Goal: Task Accomplishment & Management: Manage account settings

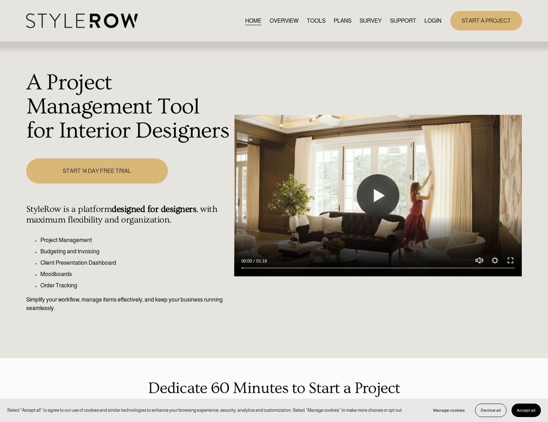
click at [436, 22] on link "LOGIN" at bounding box center [432, 21] width 17 height 10
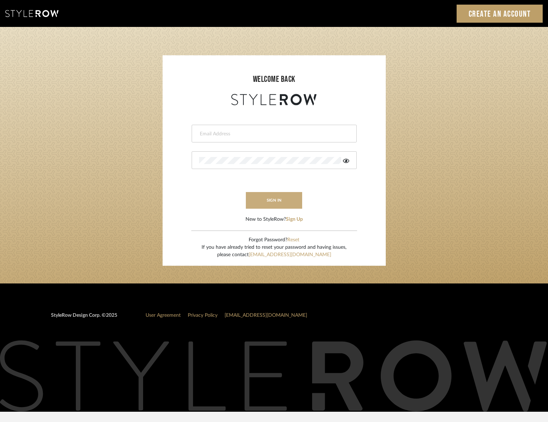
type input "[PERSON_NAME][EMAIL_ADDRESS][DOMAIN_NAME]"
click at [276, 198] on button "sign in" at bounding box center [274, 200] width 57 height 17
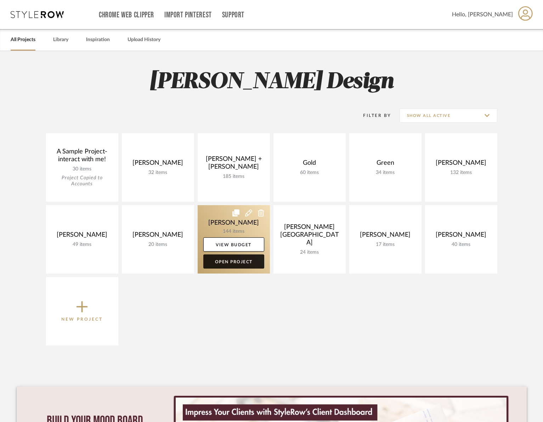
click at [241, 260] on link "Open Project" at bounding box center [233, 261] width 61 height 14
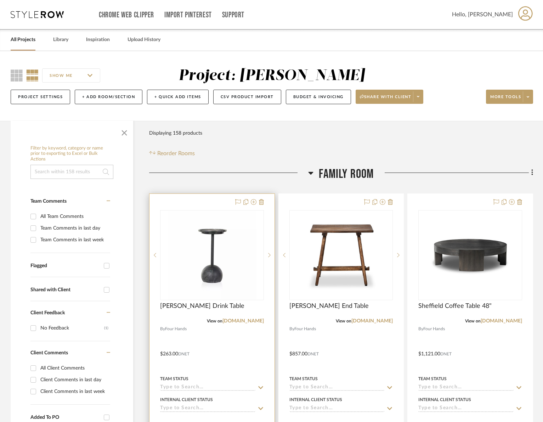
click at [264, 269] on div at bounding box center [269, 255] width 11 height 90
click at [232, 268] on img "1" at bounding box center [211, 255] width 88 height 88
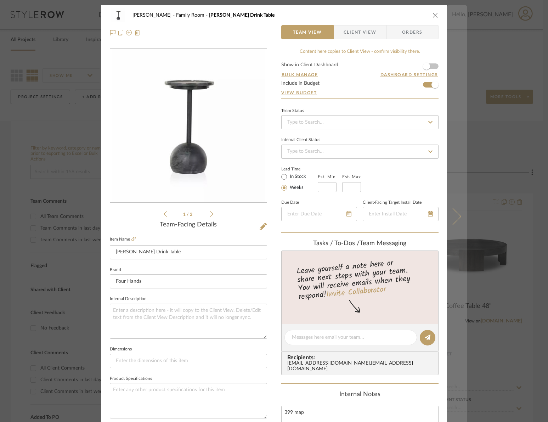
click at [449, 214] on icon at bounding box center [452, 215] width 17 height 17
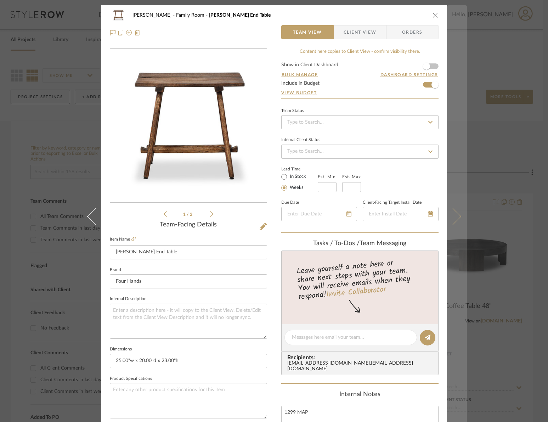
click at [452, 212] on icon at bounding box center [452, 215] width 17 height 17
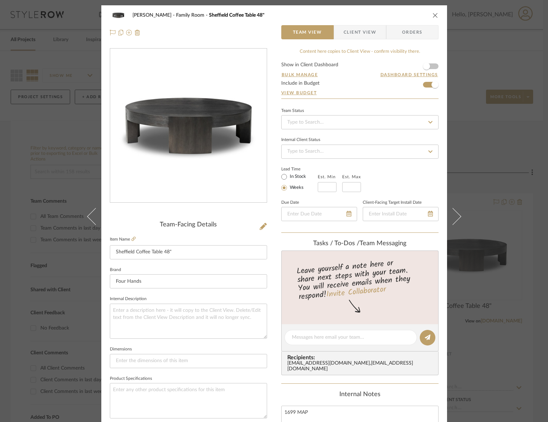
click at [452, 212] on icon at bounding box center [452, 215] width 17 height 17
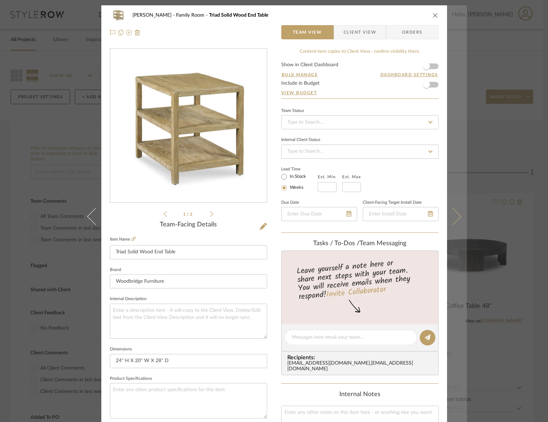
click at [454, 212] on icon at bounding box center [452, 215] width 17 height 17
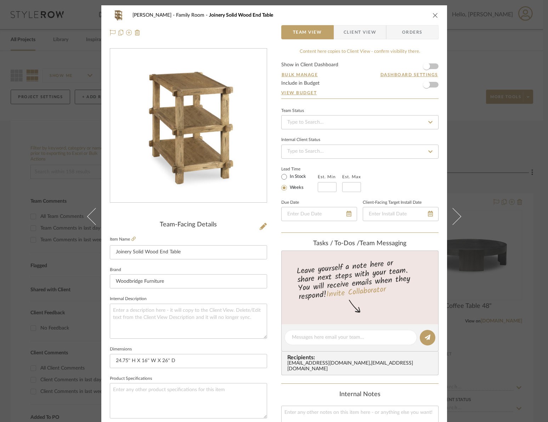
click at [454, 212] on icon at bounding box center [452, 215] width 17 height 17
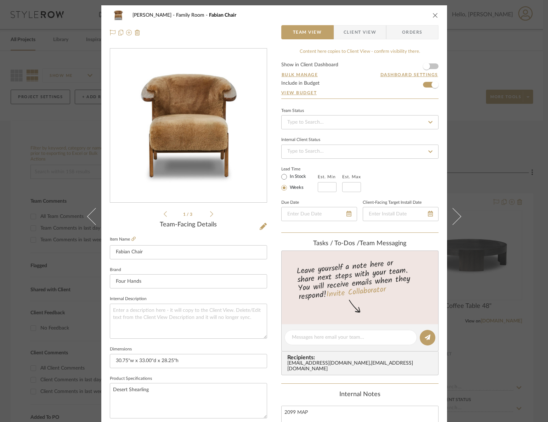
click at [454, 212] on icon at bounding box center [452, 215] width 17 height 17
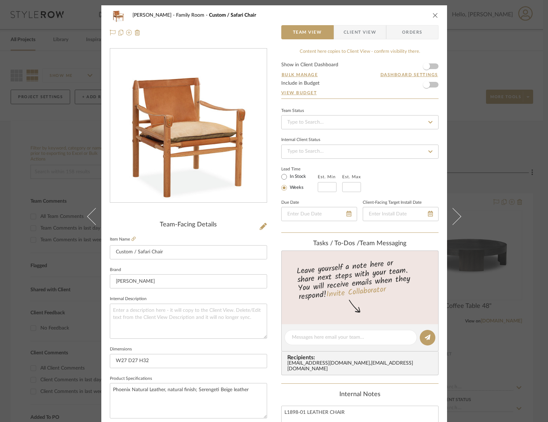
click at [454, 212] on icon at bounding box center [452, 215] width 17 height 17
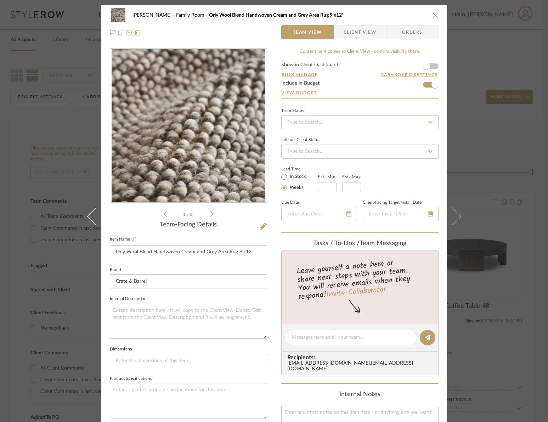
click at [423, 85] on form "Show in Client Dashboard Bulk Manage Dashboard Settings Include in Budget View …" at bounding box center [359, 80] width 157 height 36
click at [422, 86] on form "Show in Client Dashboard Bulk Manage Dashboard Settings Include in Budget View …" at bounding box center [359, 80] width 157 height 36
click at [427, 86] on span "button" at bounding box center [435, 85] width 16 height 16
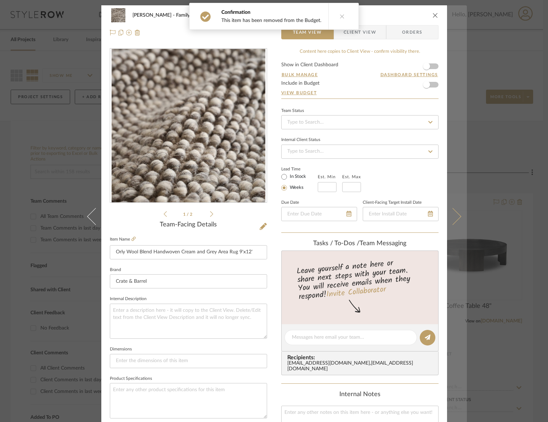
click at [452, 212] on icon at bounding box center [452, 215] width 17 height 17
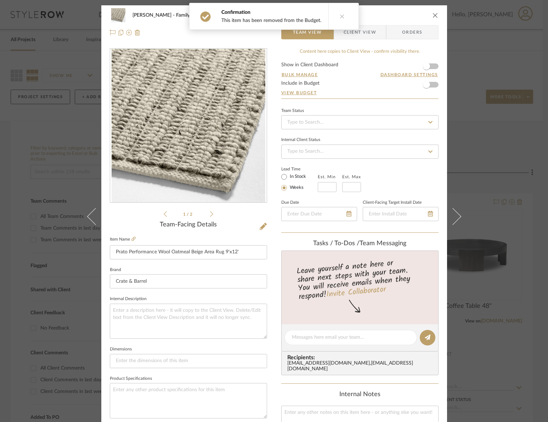
click at [452, 212] on icon at bounding box center [452, 215] width 17 height 17
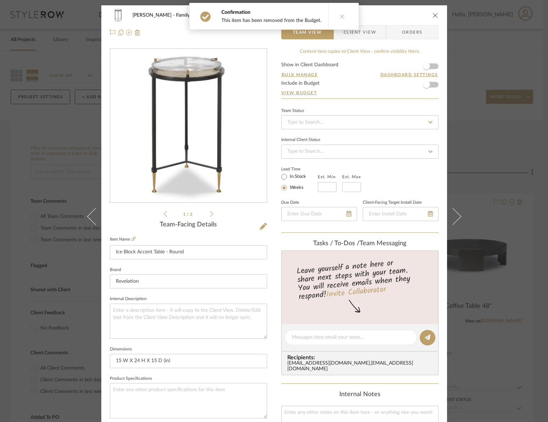
click at [452, 212] on icon at bounding box center [452, 215] width 17 height 17
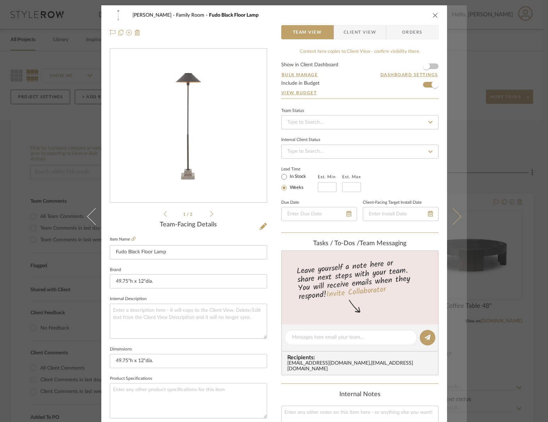
click at [451, 216] on icon at bounding box center [452, 215] width 17 height 17
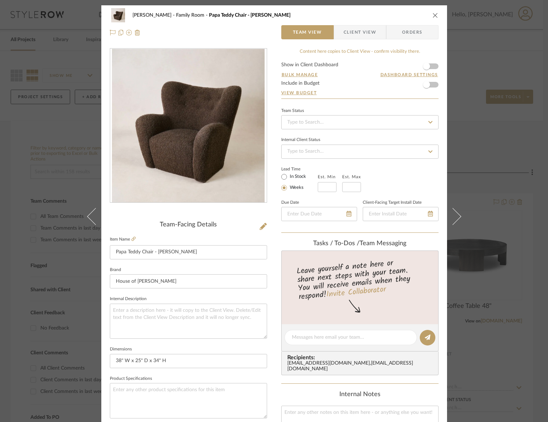
click at [451, 216] on icon at bounding box center [452, 215] width 17 height 17
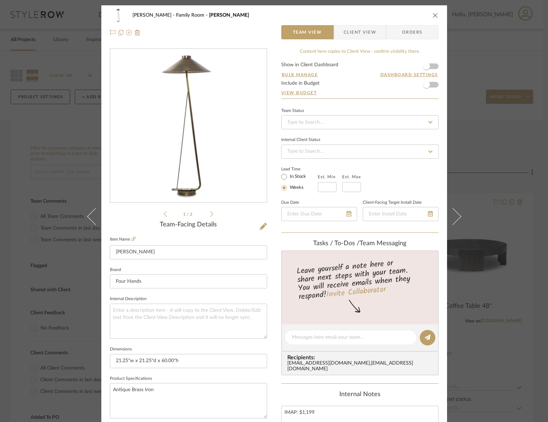
click at [451, 216] on icon at bounding box center [452, 215] width 17 height 17
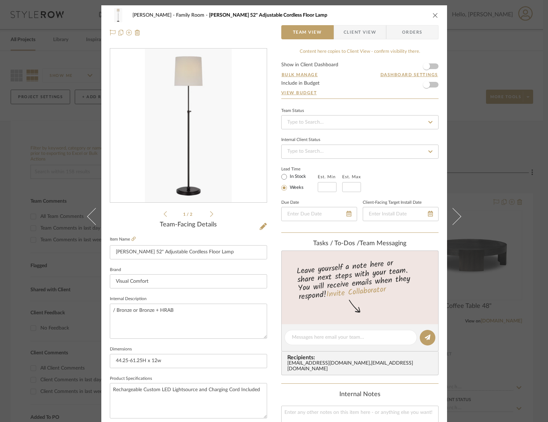
click at [451, 216] on icon at bounding box center [452, 215] width 17 height 17
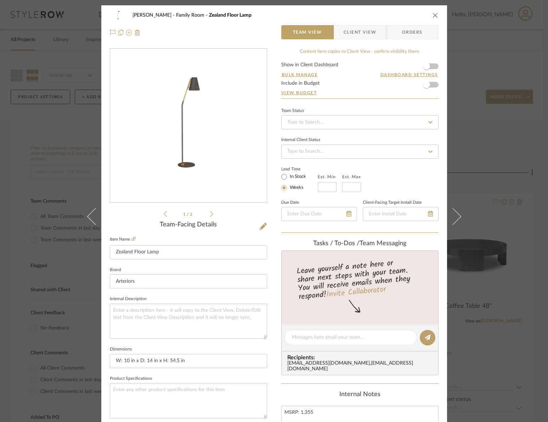
click at [451, 216] on icon at bounding box center [452, 215] width 17 height 17
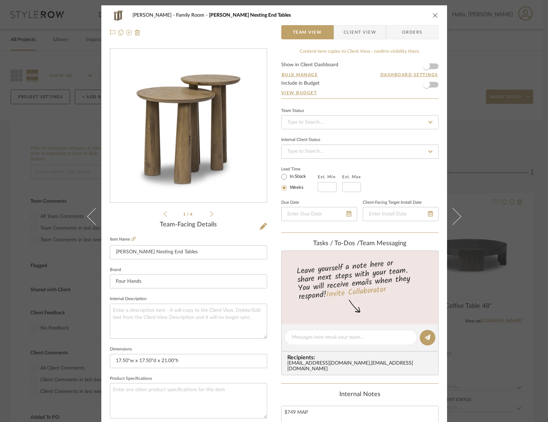
click at [451, 216] on icon at bounding box center [452, 215] width 17 height 17
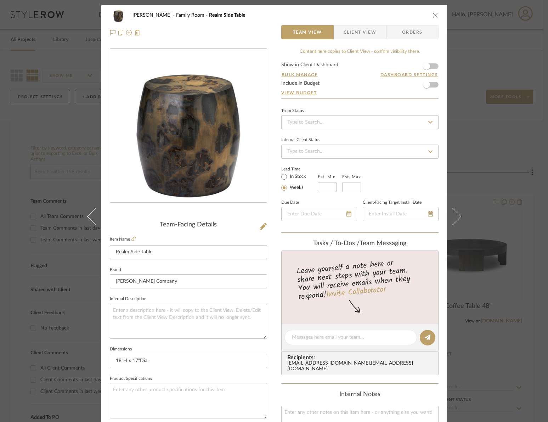
click at [451, 216] on icon at bounding box center [452, 215] width 17 height 17
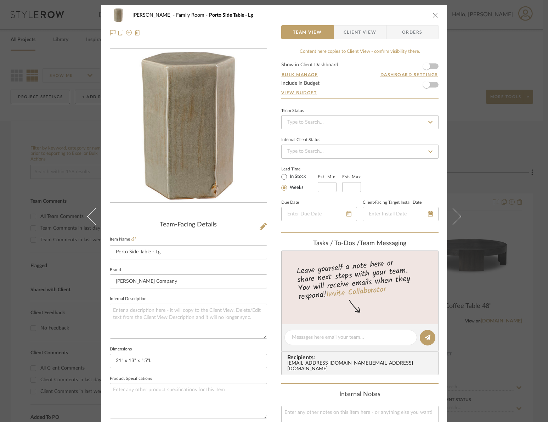
click at [451, 216] on icon at bounding box center [452, 215] width 17 height 17
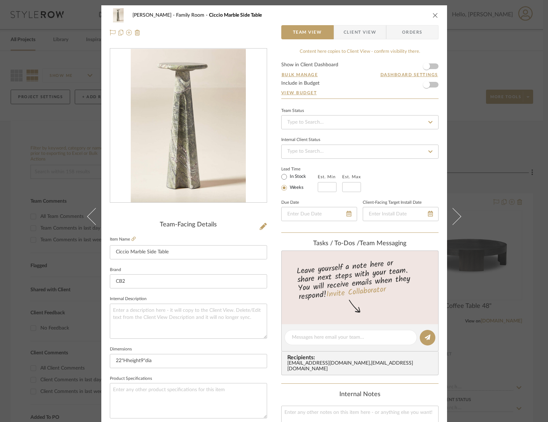
click at [451, 216] on icon at bounding box center [452, 215] width 17 height 17
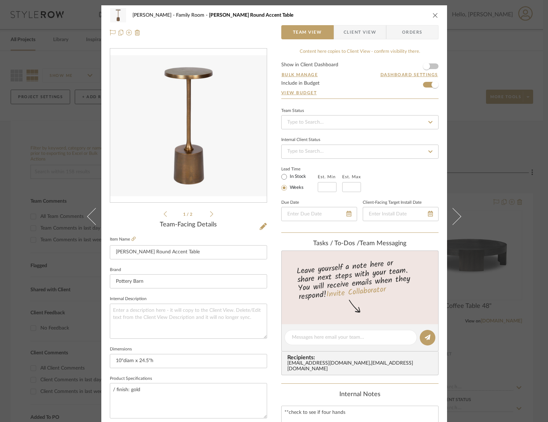
click at [451, 216] on icon at bounding box center [452, 215] width 17 height 17
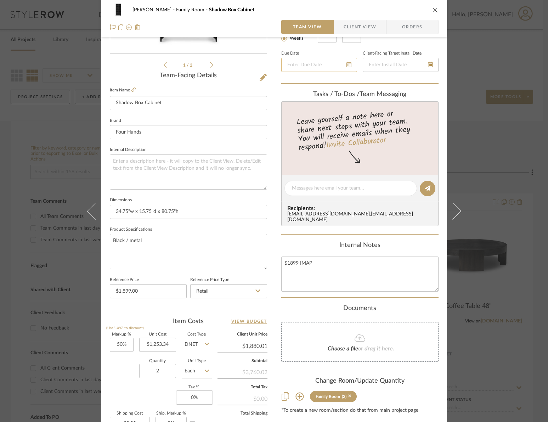
scroll to position [132, 0]
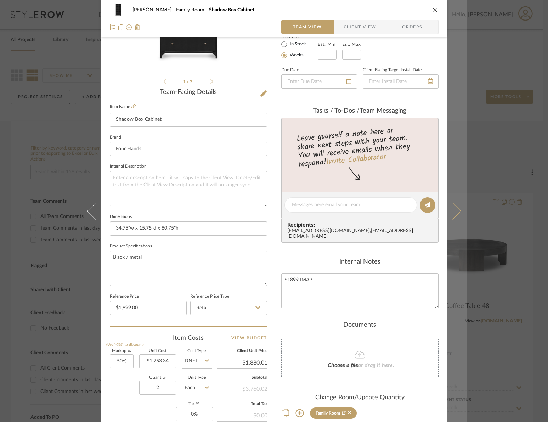
click at [451, 208] on icon at bounding box center [452, 210] width 17 height 17
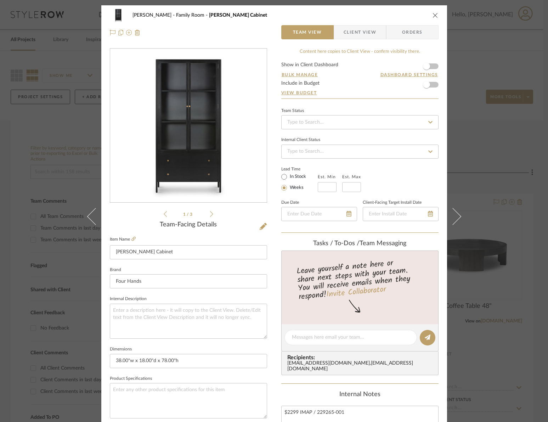
click at [451, 208] on button at bounding box center [457, 216] width 20 height 422
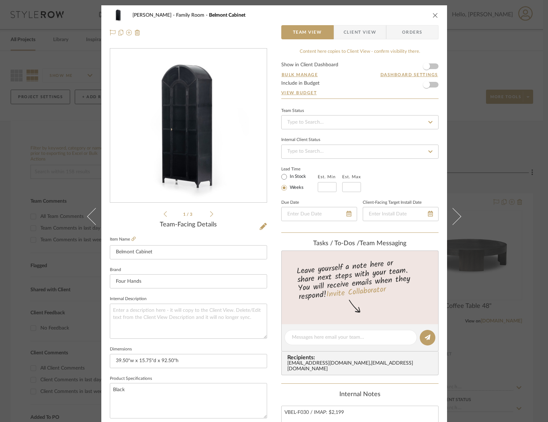
click at [451, 208] on button at bounding box center [457, 216] width 20 height 422
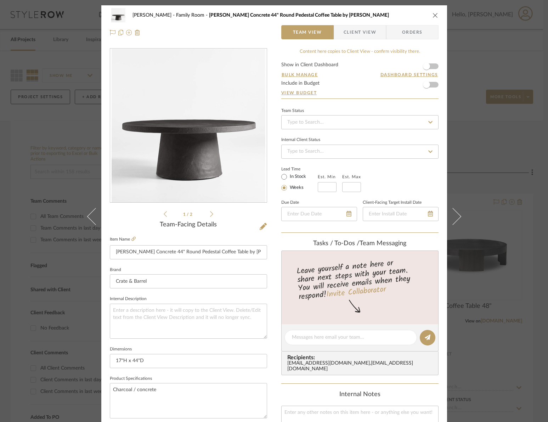
click at [451, 208] on button at bounding box center [457, 216] width 20 height 422
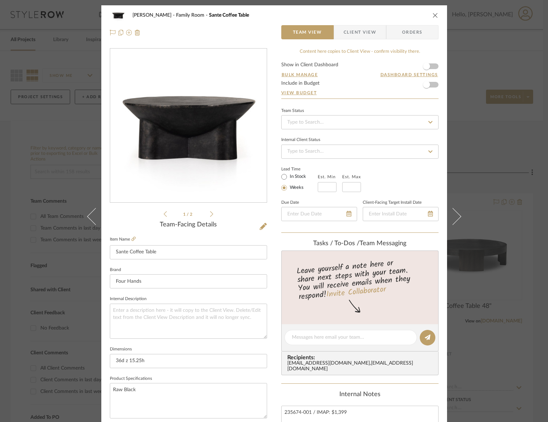
click at [451, 208] on button at bounding box center [457, 216] width 20 height 422
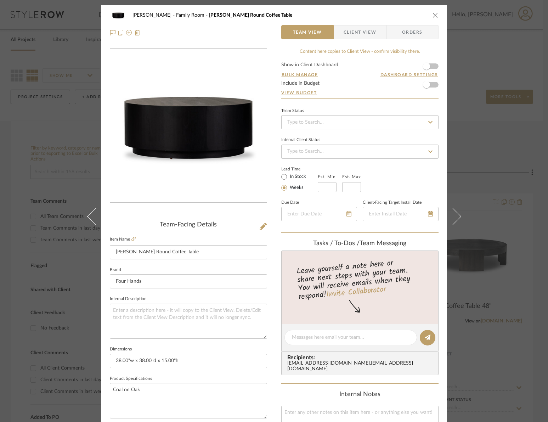
click at [451, 208] on button at bounding box center [457, 216] width 20 height 422
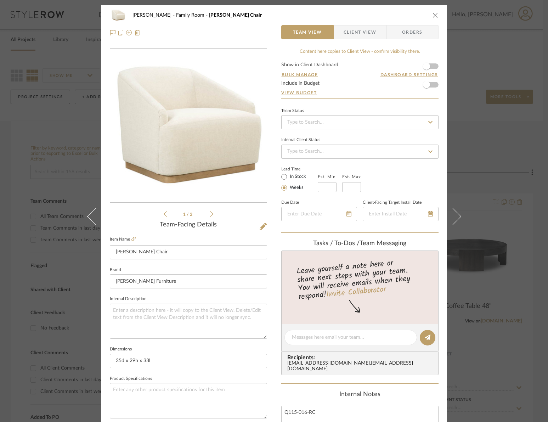
click at [451, 208] on button at bounding box center [457, 216] width 20 height 422
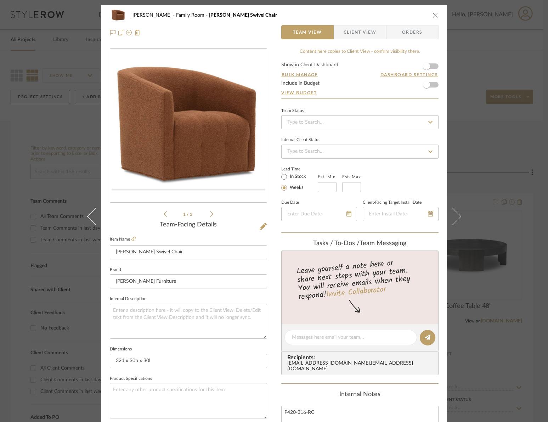
click at [451, 208] on button at bounding box center [457, 216] width 20 height 422
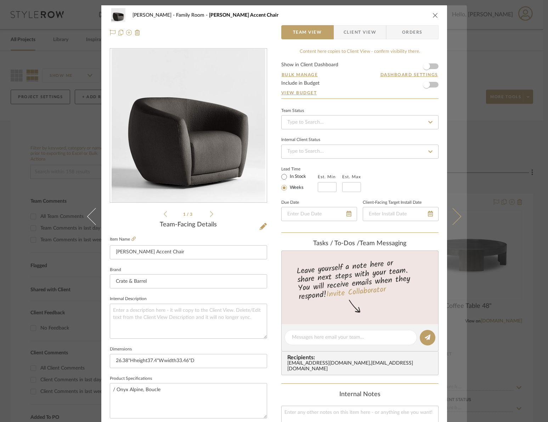
click at [451, 212] on icon at bounding box center [452, 215] width 17 height 17
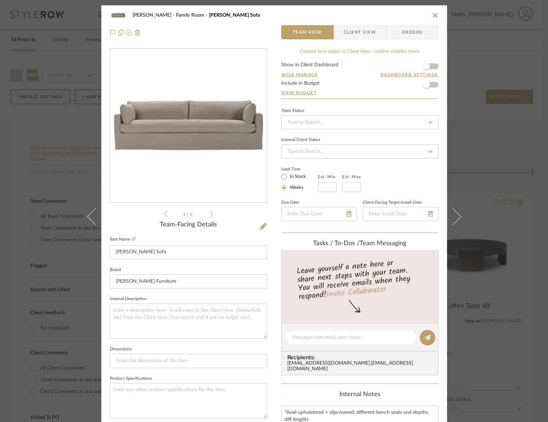
click at [451, 212] on icon at bounding box center [452, 215] width 17 height 17
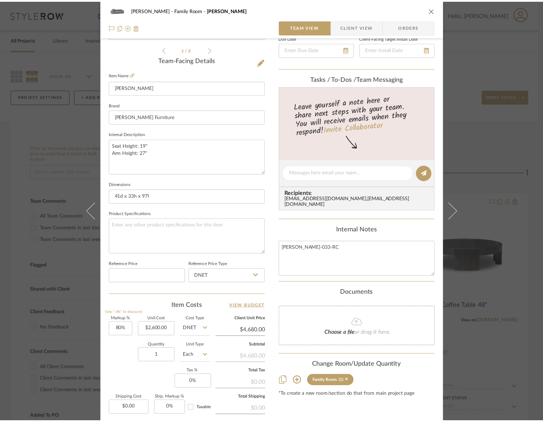
scroll to position [161, 0]
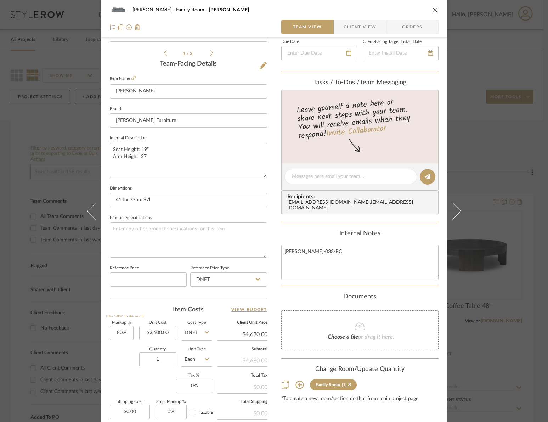
drag, startPoint x: 433, startPoint y: 10, endPoint x: 436, endPoint y: 8, distance: 4.0
click at [433, 10] on icon "close" at bounding box center [435, 10] width 6 height 6
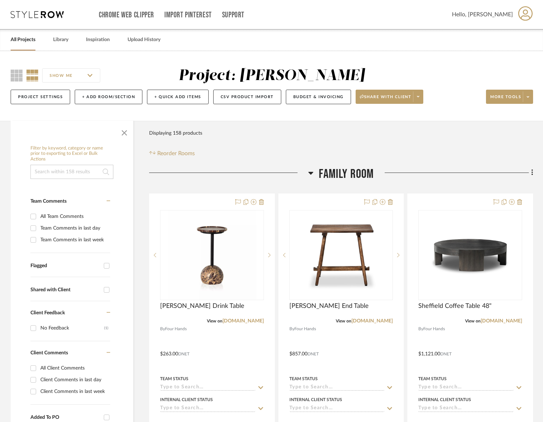
click at [311, 172] on icon at bounding box center [310, 173] width 5 height 3
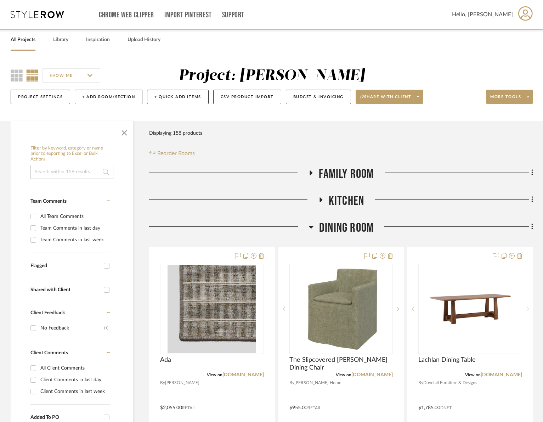
click at [310, 227] on icon at bounding box center [310, 226] width 5 height 3
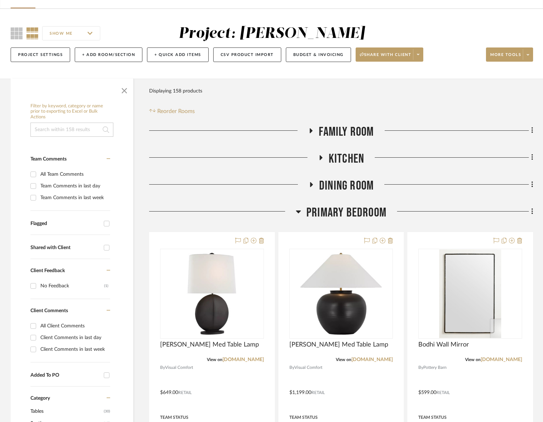
scroll to position [47, 0]
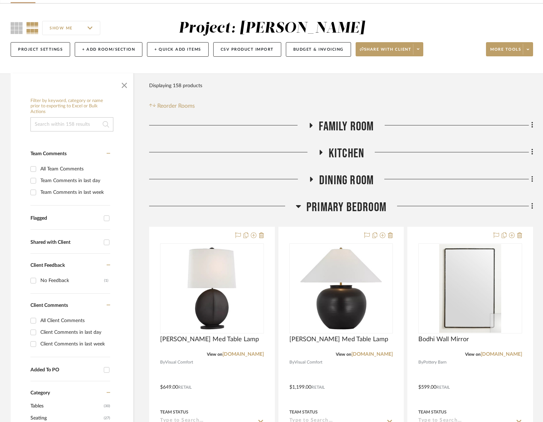
click at [299, 206] on icon at bounding box center [298, 206] width 5 height 3
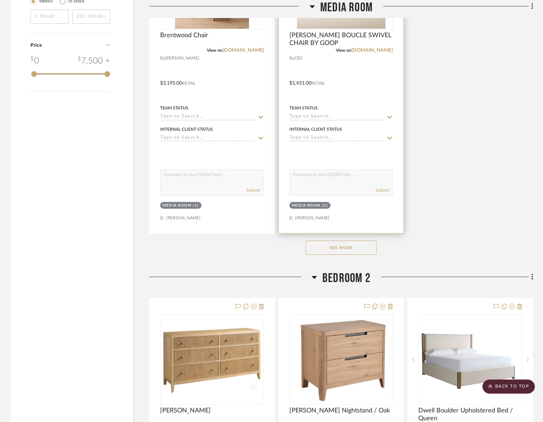
scroll to position [1039, 0]
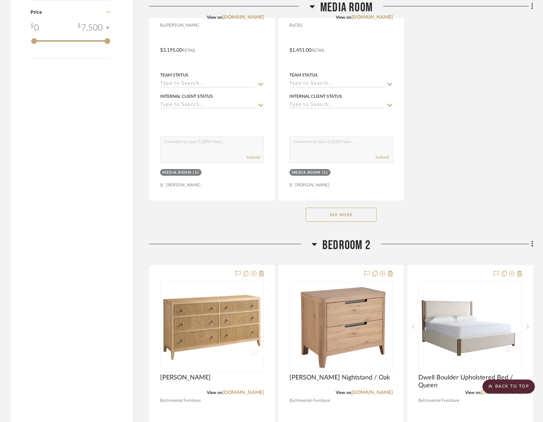
click at [338, 214] on button "See More" at bounding box center [340, 214] width 71 height 14
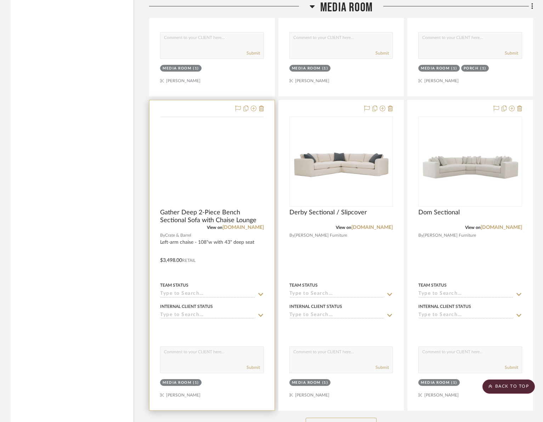
scroll to position [1767, 0]
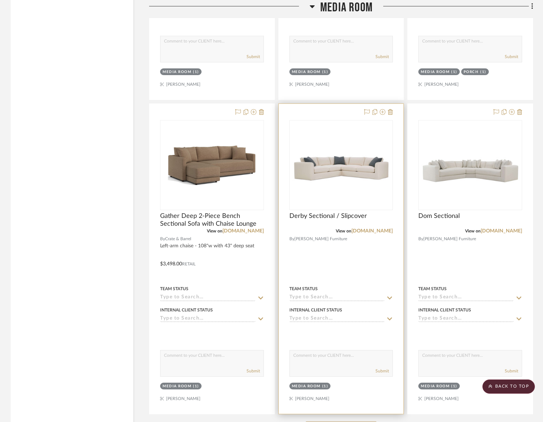
click at [364, 190] on div "0" at bounding box center [341, 164] width 103 height 89
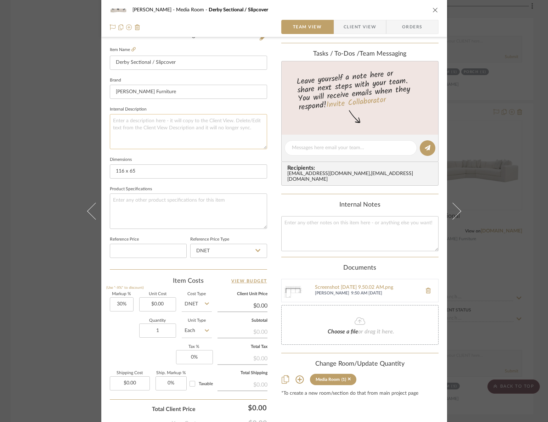
scroll to position [236, 0]
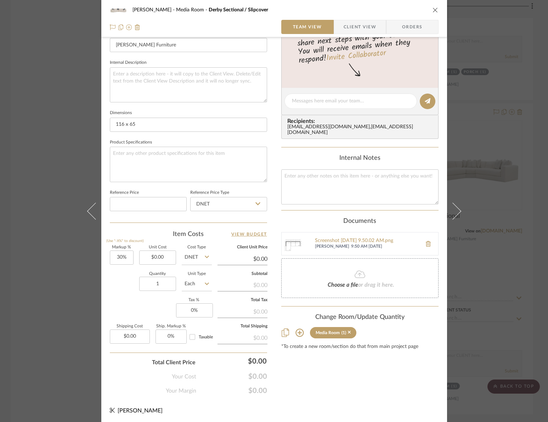
click at [356, 270] on icon at bounding box center [359, 274] width 11 height 8
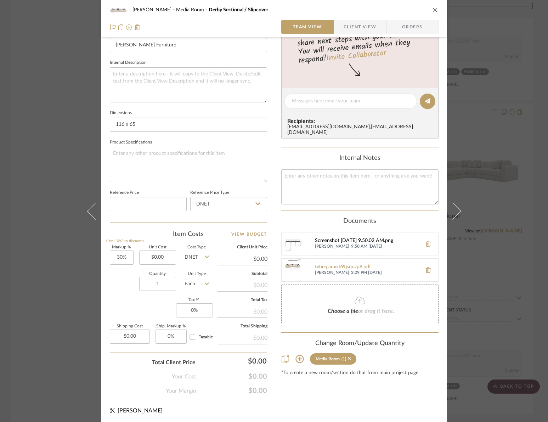
click at [319, 238] on div "Screenshot 2025-10-03 at 9.50.02 AM.png" at bounding box center [366, 241] width 103 height 6
click at [209, 154] on textarea at bounding box center [188, 164] width 157 height 35
type textarea "Fabric JB101-57 Bronze / Grade MM RG-Regular"
click at [354, 296] on icon at bounding box center [359, 300] width 11 height 8
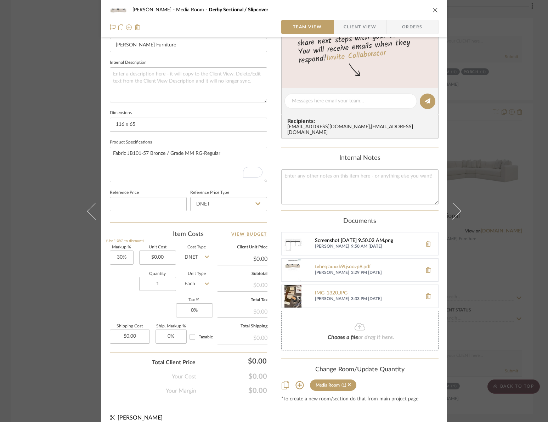
click at [332, 238] on div "Screenshot 2025-10-03 at 9.50.02 AM.png" at bounding box center [366, 241] width 103 height 6
click at [246, 153] on textarea "Fabric JB101-57 Bronze / Grade MM RG-Regular" at bounding box center [188, 164] width 157 height 35
type textarea "Fabric JB101-57 Bronze / Grade MM RG-Regular P602-115-LSE + P602-110 RSC"
drag, startPoint x: 115, startPoint y: 152, endPoint x: 223, endPoint y: 160, distance: 107.6
click at [204, 159] on textarea "Fabric JB101-57 Bronze / Grade MM RG-Regular P602-115-LSE + P602-110 RSC" at bounding box center [188, 164] width 157 height 35
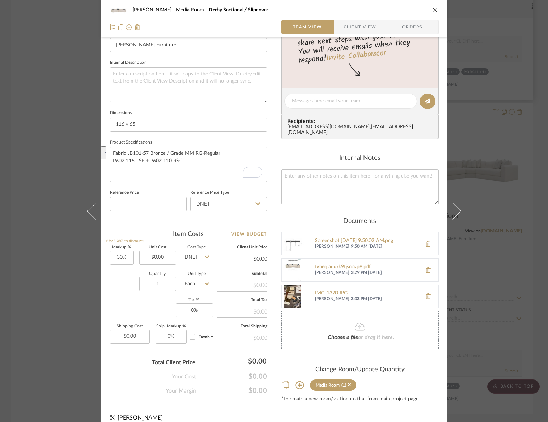
drag, startPoint x: 433, startPoint y: 10, endPoint x: 434, endPoint y: 21, distance: 11.0
click at [433, 10] on icon "close" at bounding box center [435, 10] width 6 height 6
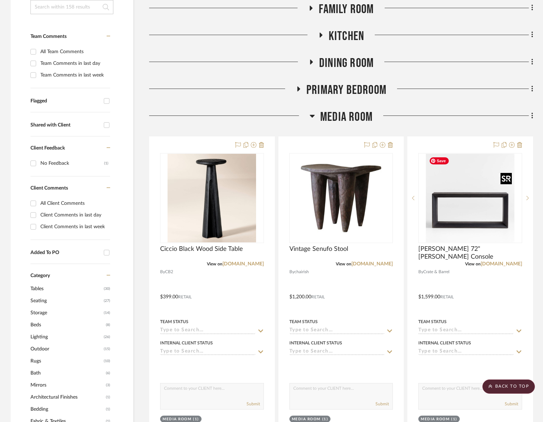
scroll to position [0, 0]
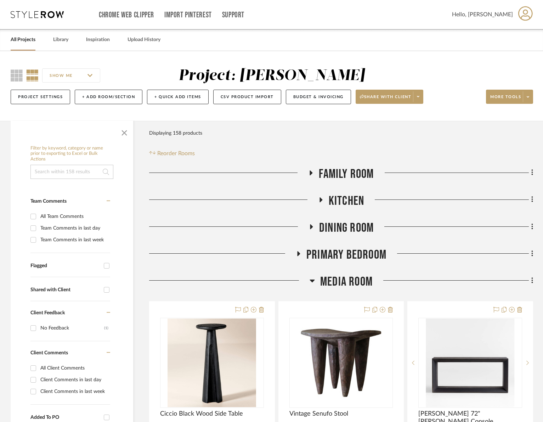
click at [310, 173] on icon at bounding box center [311, 172] width 3 height 5
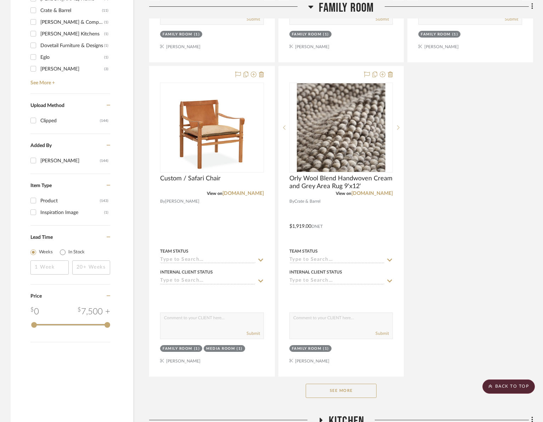
scroll to position [770, 0]
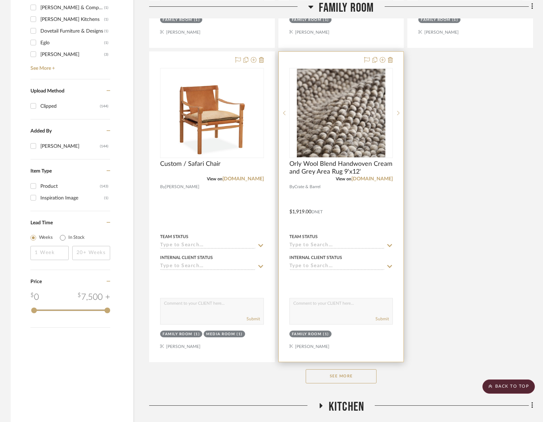
click at [343, 378] on button "See More" at bounding box center [340, 376] width 71 height 14
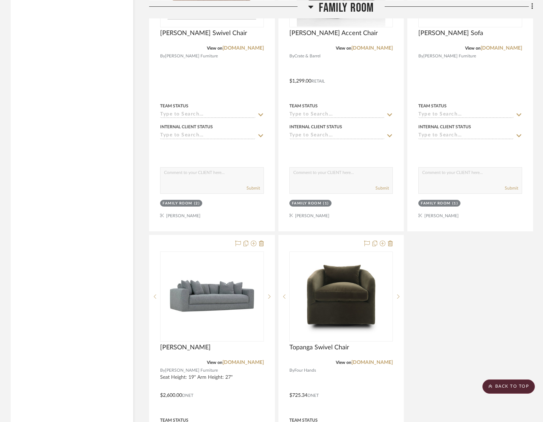
scroll to position [3155, 0]
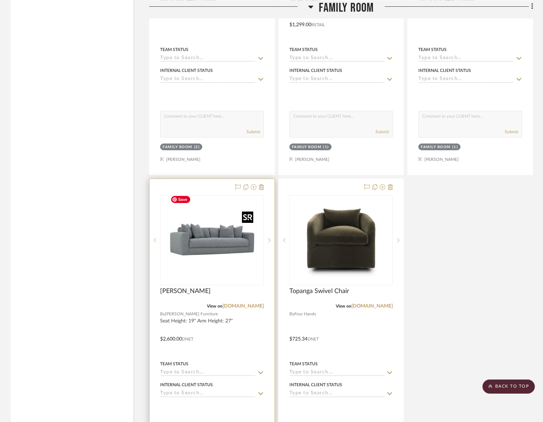
click at [228, 262] on img "0" at bounding box center [211, 240] width 88 height 88
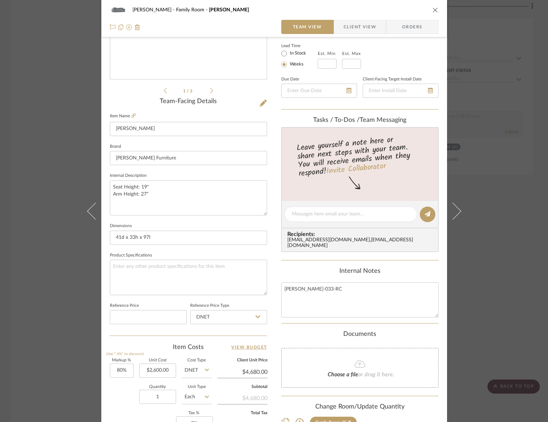
scroll to position [236, 0]
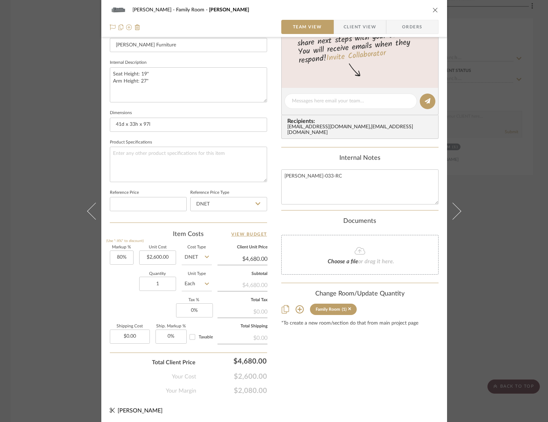
click at [343, 258] on span "Choose a file" at bounding box center [342, 261] width 30 height 6
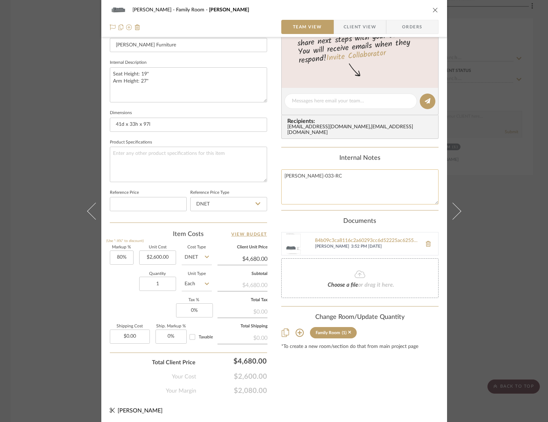
click at [327, 170] on textarea "DOMINIC-033-RC" at bounding box center [359, 186] width 157 height 35
click at [170, 158] on textarea at bounding box center [188, 164] width 157 height 35
drag, startPoint x: 151, startPoint y: 158, endPoint x: 115, endPoint y: 151, distance: 36.4
click at [110, 151] on textarea "Fabric: 23866-86 Pattern Type: NM" at bounding box center [188, 164] width 157 height 35
type textarea "Fabric: 23866-86 Pattern Type: NM"
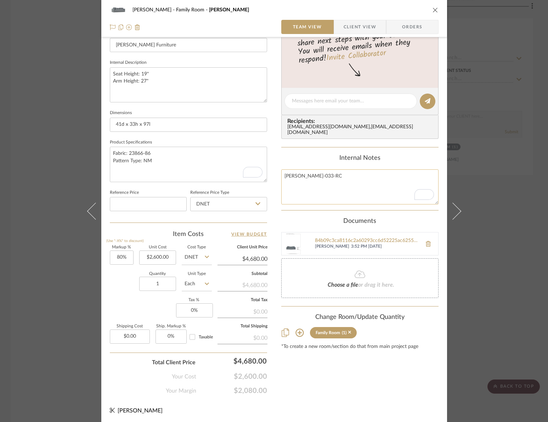
drag, startPoint x: 325, startPoint y: 169, endPoint x: 282, endPoint y: 168, distance: 42.1
click at [282, 169] on textarea "DOMINIC-033-RC" at bounding box center [359, 186] width 157 height 35
click at [72, 41] on div "Ramsaur Family Room Dominic Sofa Team View Client View Orders 1 / 3 Team-Facing…" at bounding box center [274, 211] width 548 height 422
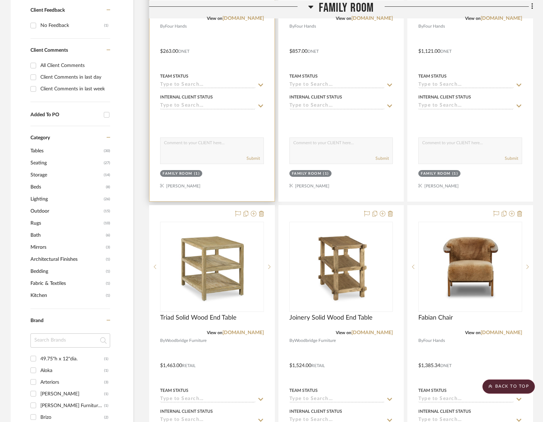
scroll to position [0, 0]
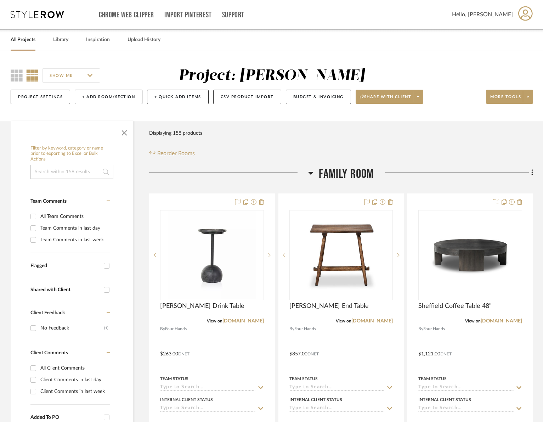
click at [310, 173] on icon at bounding box center [310, 173] width 5 height 3
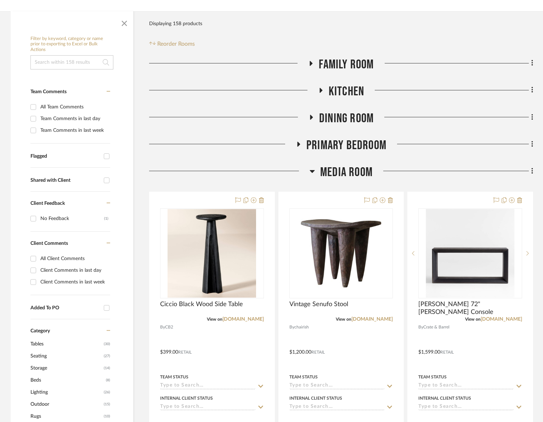
scroll to position [113, 0]
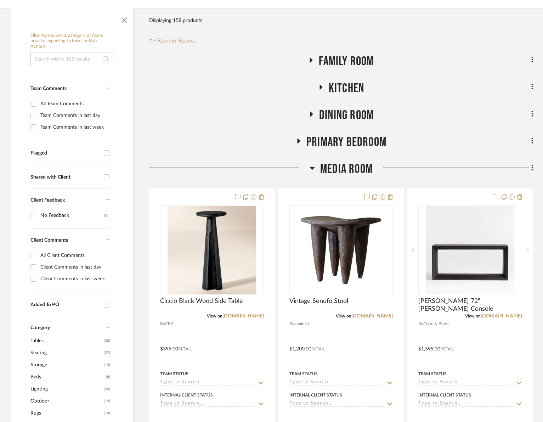
click at [312, 168] on icon at bounding box center [312, 168] width 5 height 3
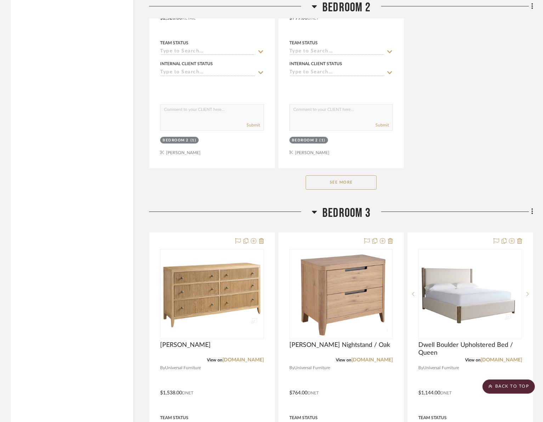
click at [324, 178] on button "See More" at bounding box center [340, 182] width 71 height 14
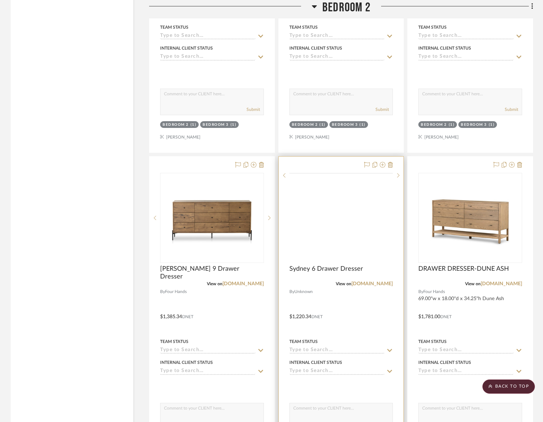
scroll to position [1744, 0]
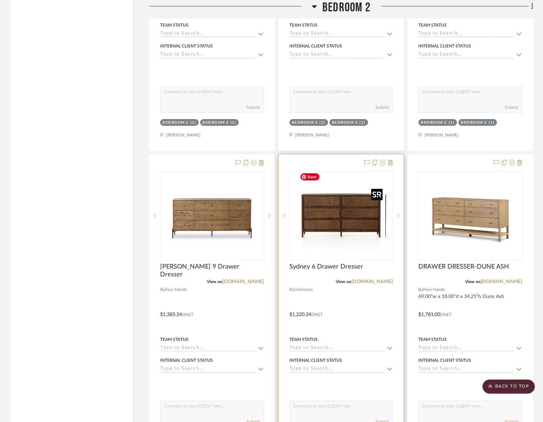
click at [342, 219] on div at bounding box center [341, 216] width 104 height 90
click at [394, 263] on div at bounding box center [341, 309] width 125 height 310
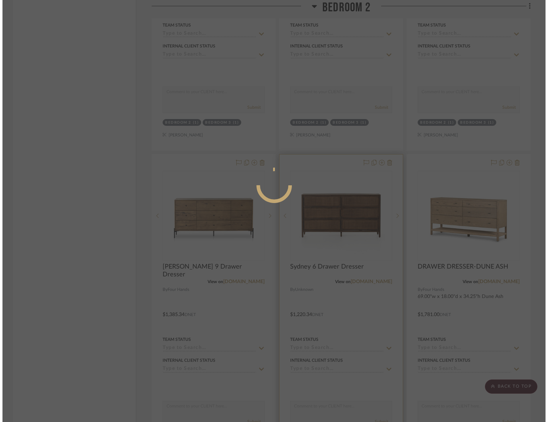
scroll to position [0, 0]
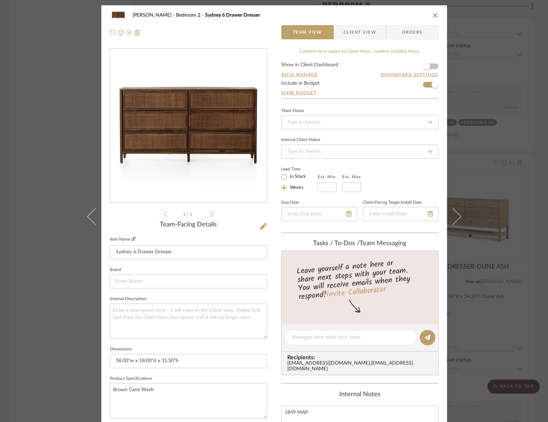
click at [131, 237] on icon at bounding box center [133, 238] width 4 height 4
click at [454, 218] on icon at bounding box center [452, 215] width 17 height 17
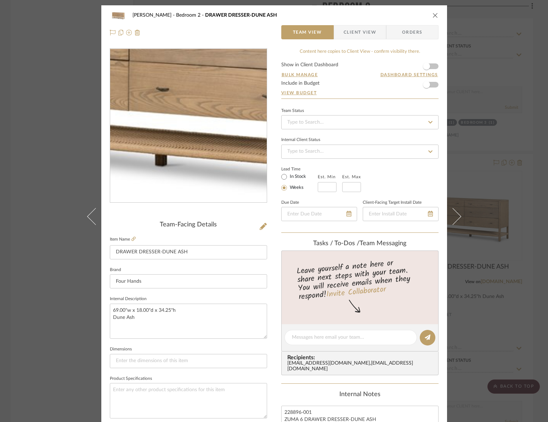
click at [195, 148] on img "0" at bounding box center [189, 126] width 154 height 154
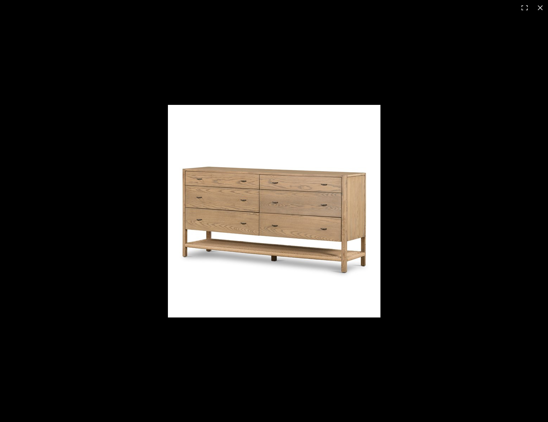
click at [274, 212] on img at bounding box center [274, 211] width 212 height 212
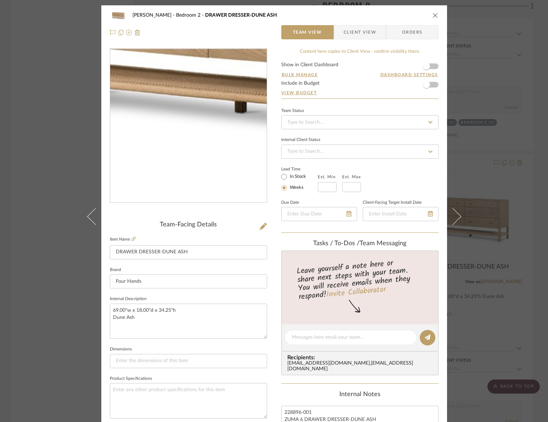
click at [168, 166] on img "0" at bounding box center [189, 126] width 154 height 154
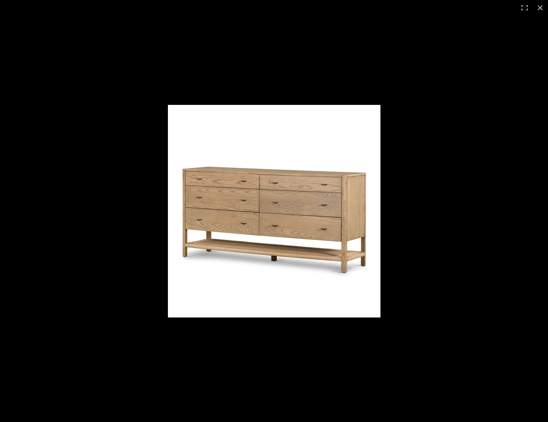
click at [189, 172] on img at bounding box center [274, 211] width 212 height 212
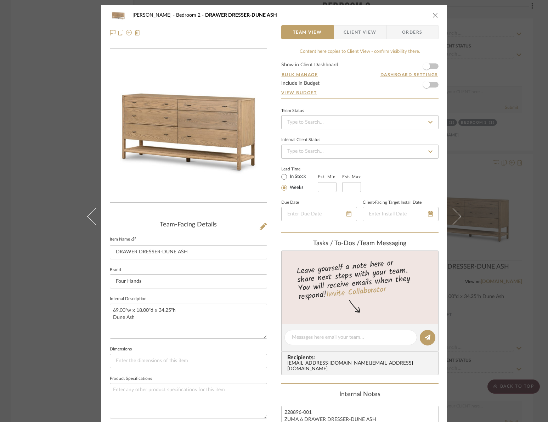
click at [133, 240] on icon at bounding box center [133, 238] width 4 height 4
click at [432, 14] on icon "close" at bounding box center [435, 15] width 6 height 6
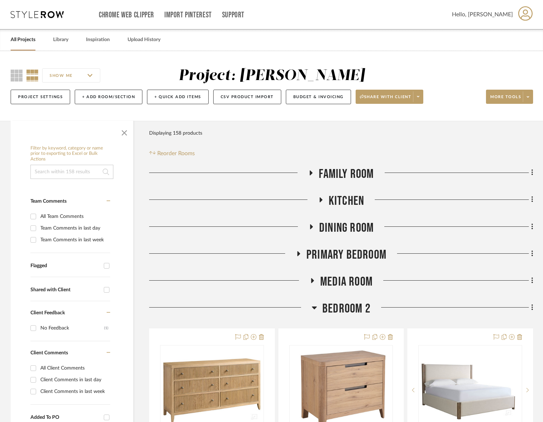
click at [296, 253] on icon at bounding box center [298, 253] width 8 height 5
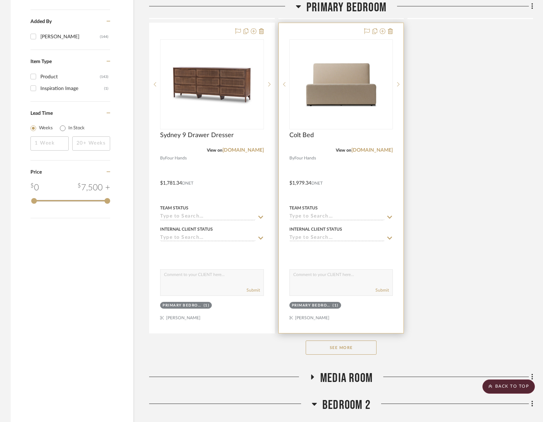
scroll to position [853, 0]
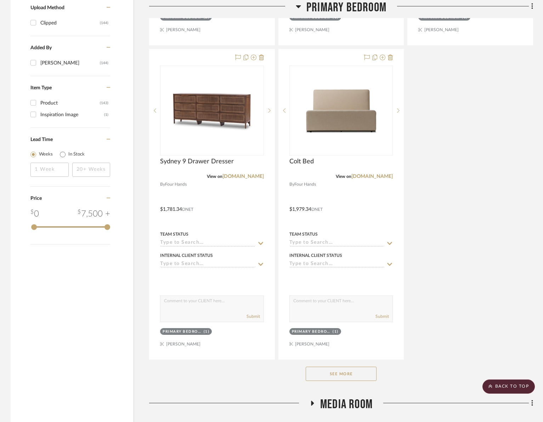
click at [318, 372] on button "See More" at bounding box center [340, 373] width 71 height 14
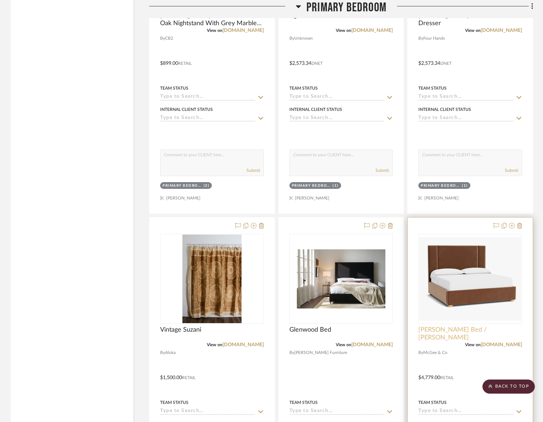
scroll to position [1630, 0]
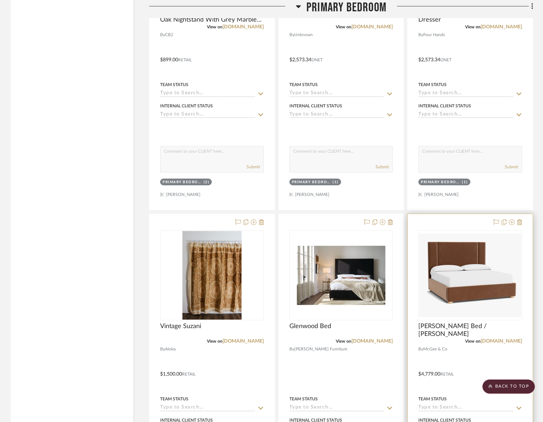
click at [450, 331] on div "Mina Bed / King" at bounding box center [470, 330] width 104 height 16
click at [491, 315] on div "0" at bounding box center [469, 274] width 103 height 89
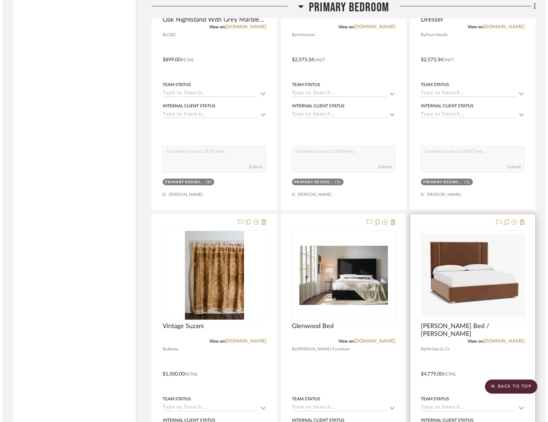
scroll to position [0, 0]
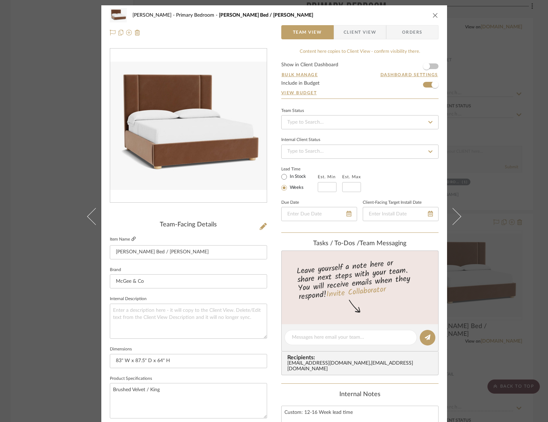
click at [131, 238] on icon at bounding box center [133, 238] width 4 height 4
